Goal: Use online tool/utility

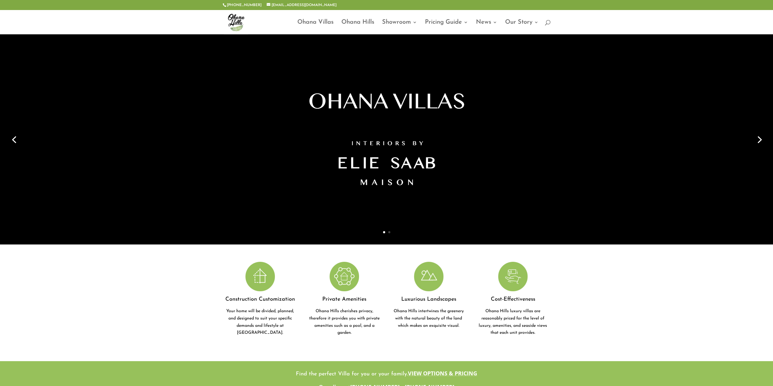
click at [760, 141] on link "Next" at bounding box center [758, 139] width 15 height 15
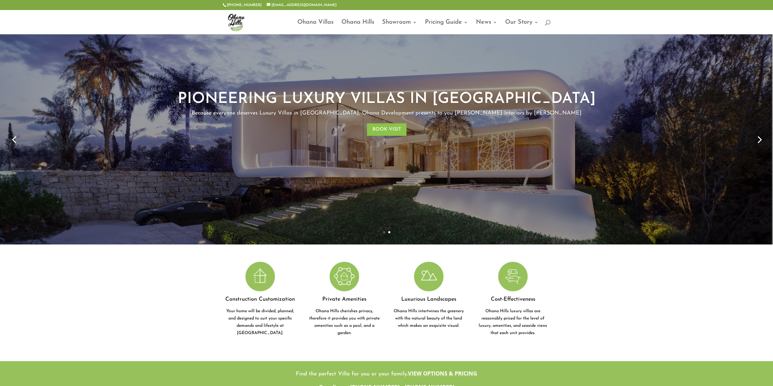
click at [760, 141] on link "Next" at bounding box center [758, 139] width 15 height 15
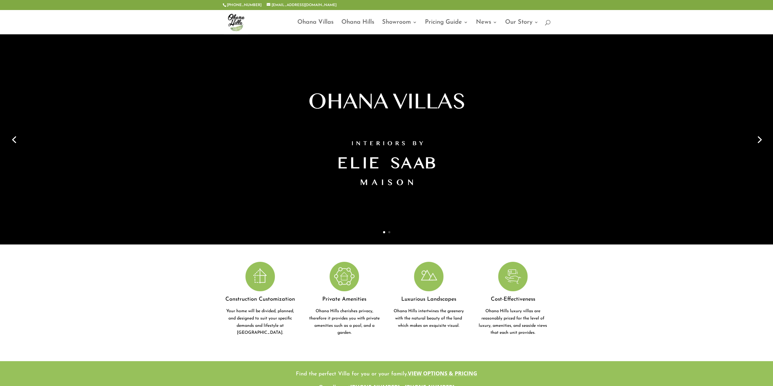
click at [760, 140] on link "Next" at bounding box center [758, 139] width 15 height 15
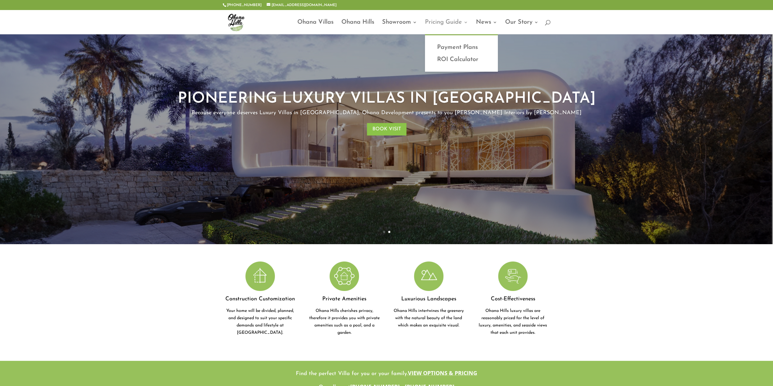
click at [454, 22] on link "Pricing Guide" at bounding box center [446, 27] width 43 height 14
click at [456, 61] on link "ROI Calculator" at bounding box center [461, 59] width 61 height 12
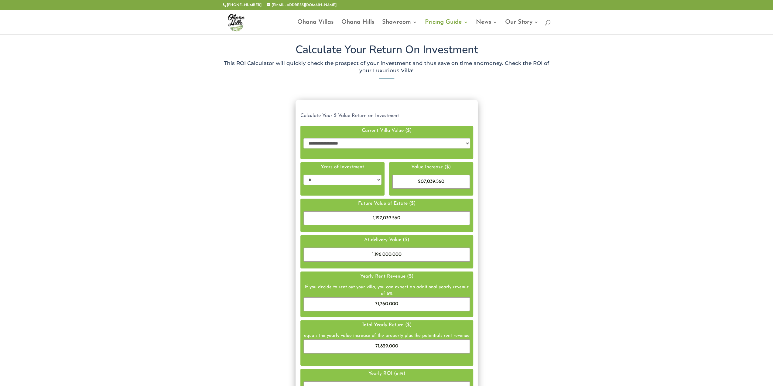
scroll to position [5, 5]
click at [465, 146] on select "**********" at bounding box center [386, 143] width 167 height 10
